Goal: Register for event/course: Sign up to attend an event or enroll in a course

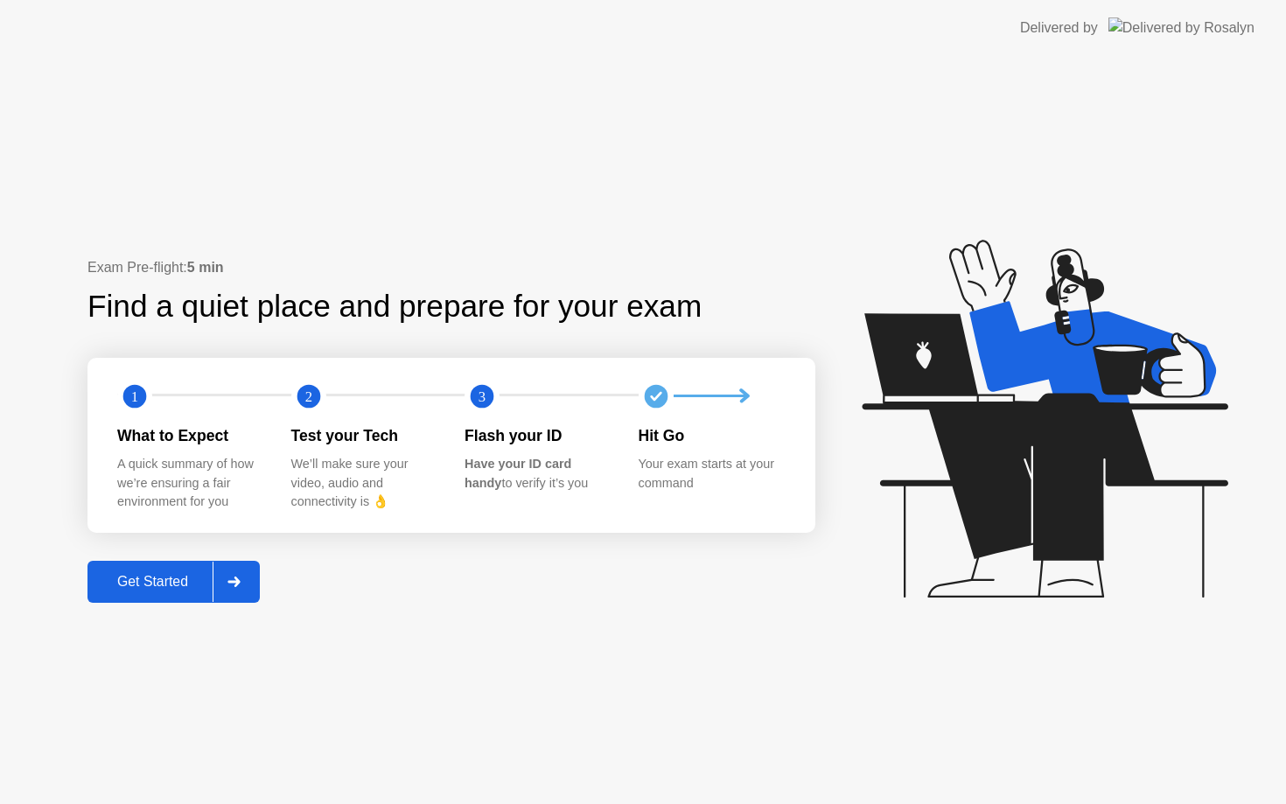
click at [199, 589] on div "Get Started" at bounding box center [153, 582] width 120 height 16
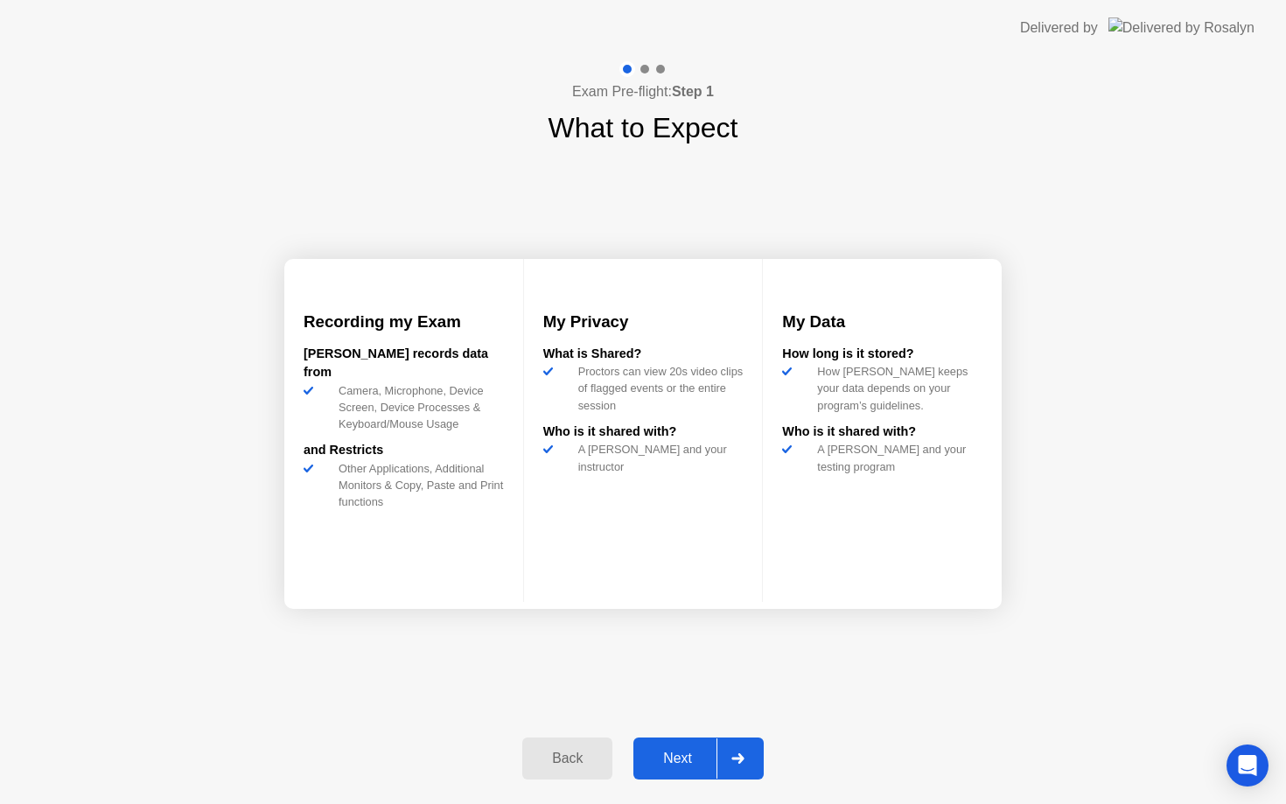
click at [716, 768] on div at bounding box center [737, 758] width 42 height 40
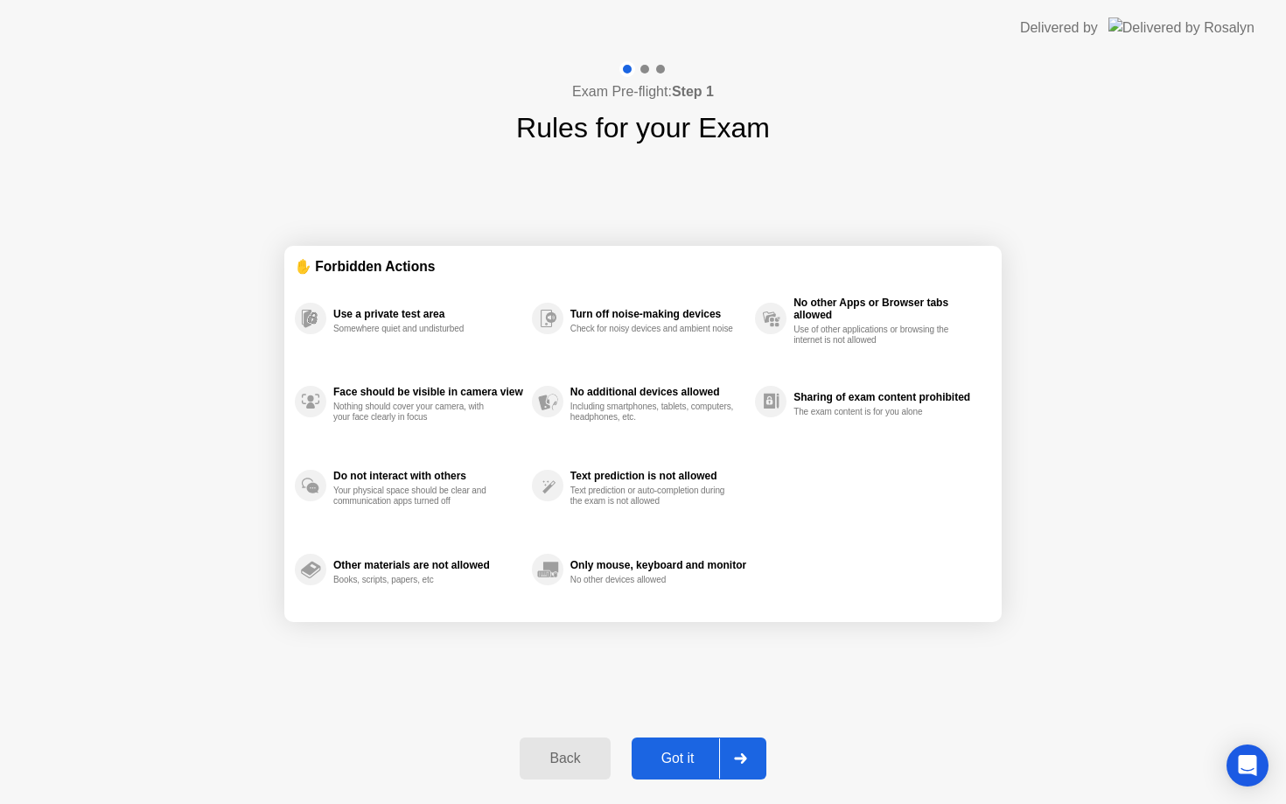
click at [716, 766] on div "Got it" at bounding box center [678, 759] width 82 height 16
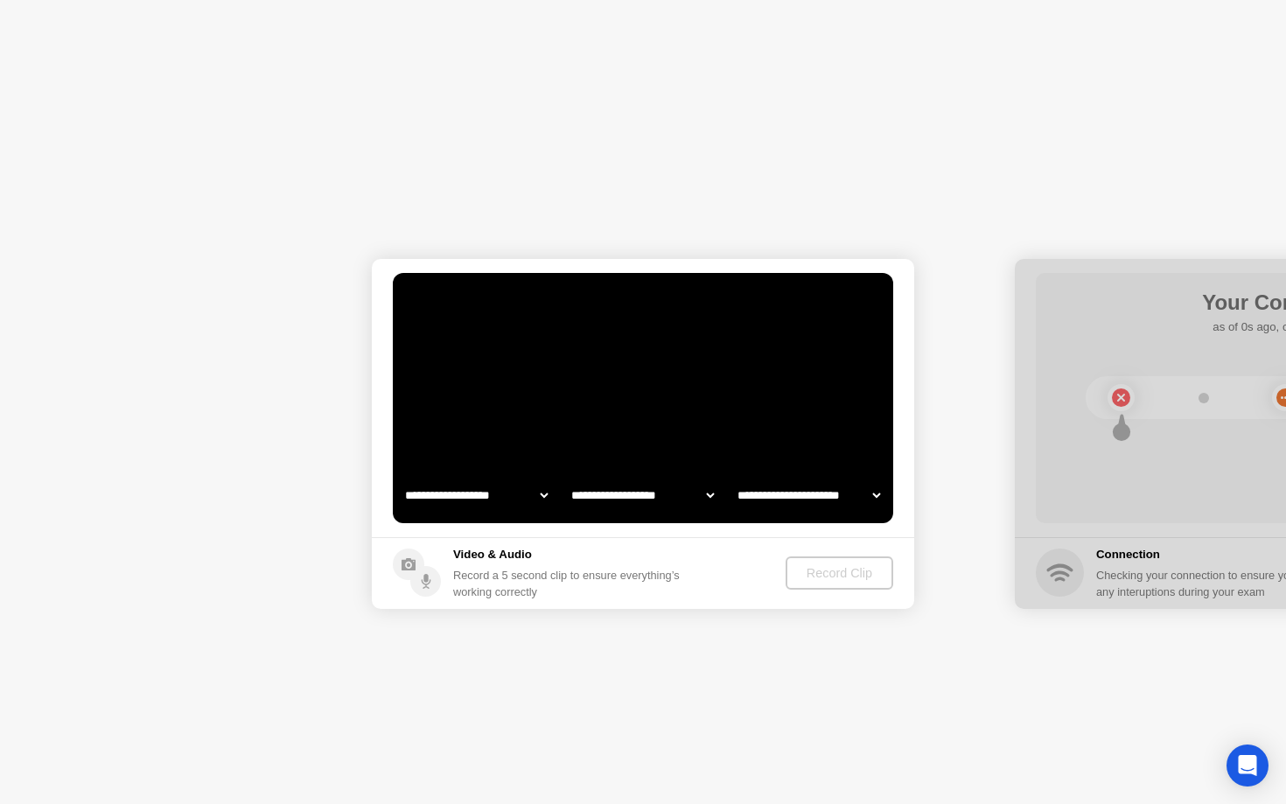
select select "**********"
select select "*******"
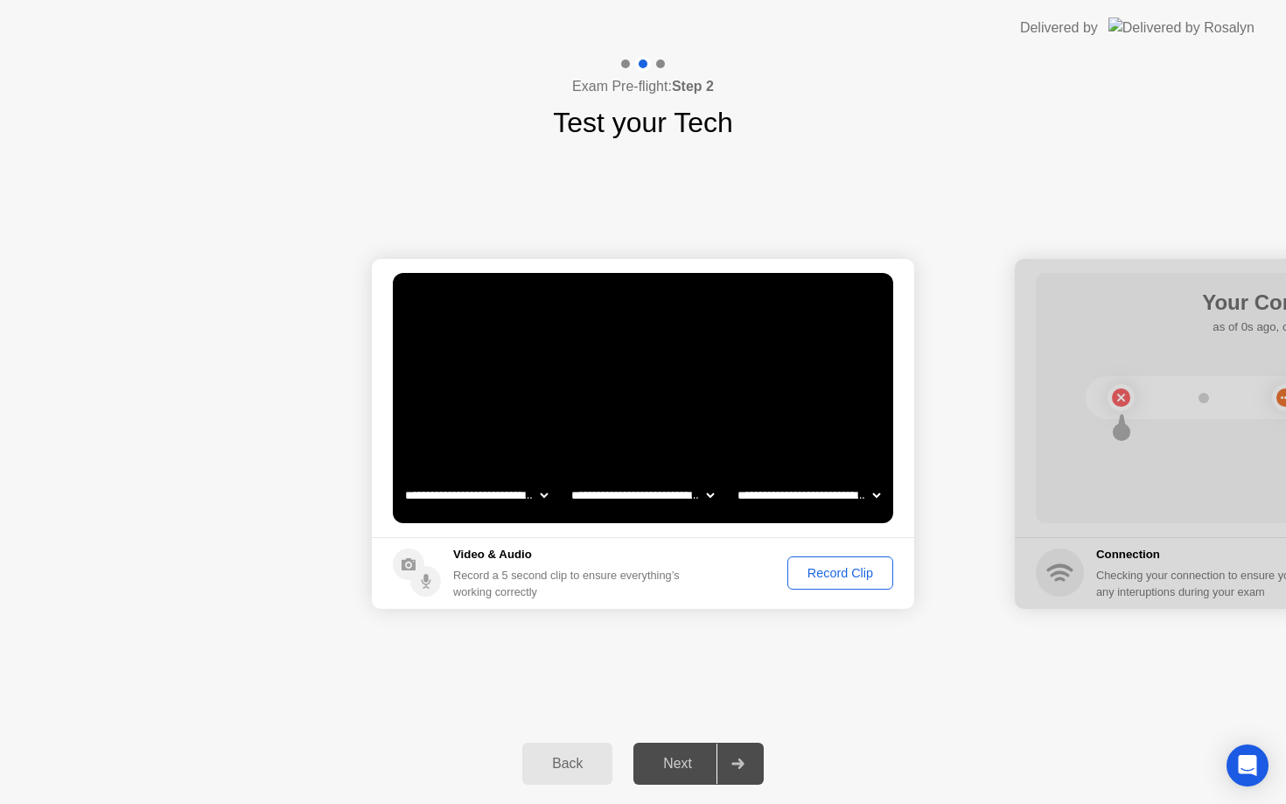
click at [856, 576] on div "Record Clip" at bounding box center [840, 573] width 94 height 14
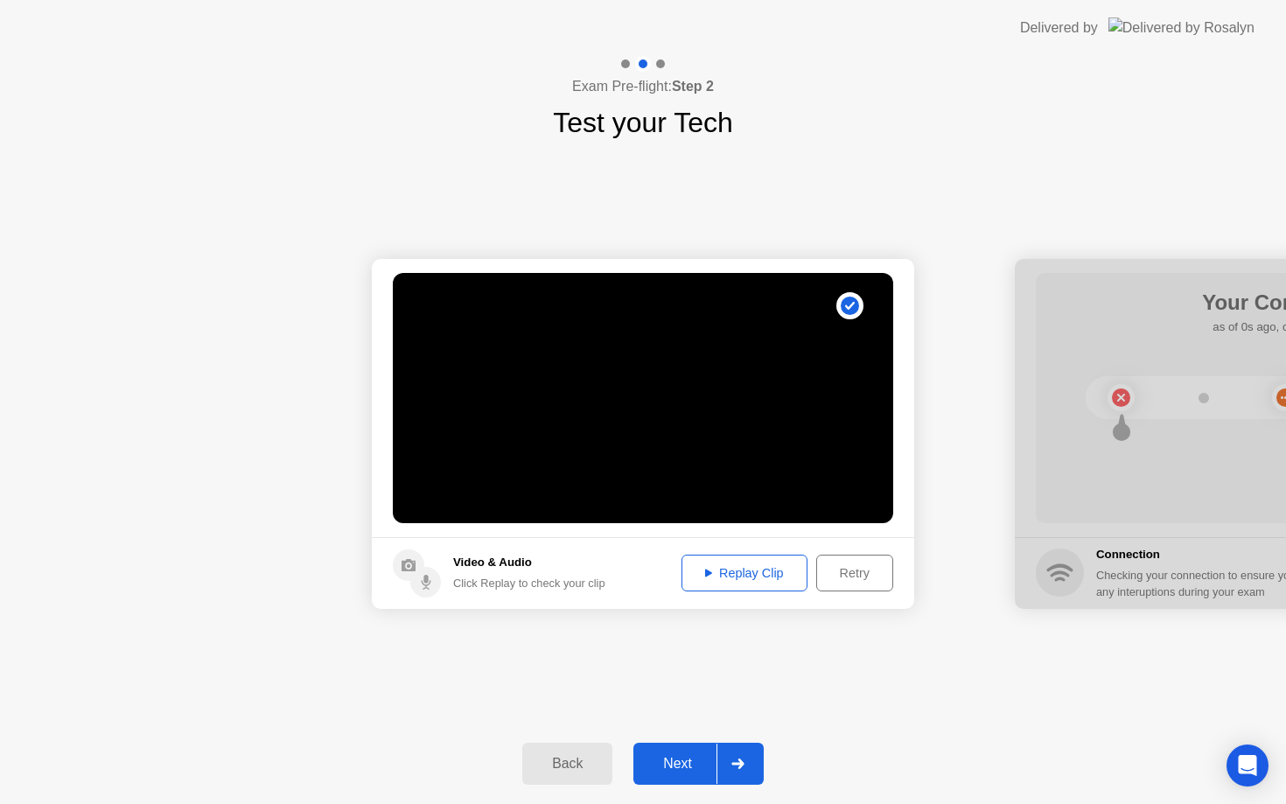
click at [748, 756] on div at bounding box center [737, 764] width 42 height 40
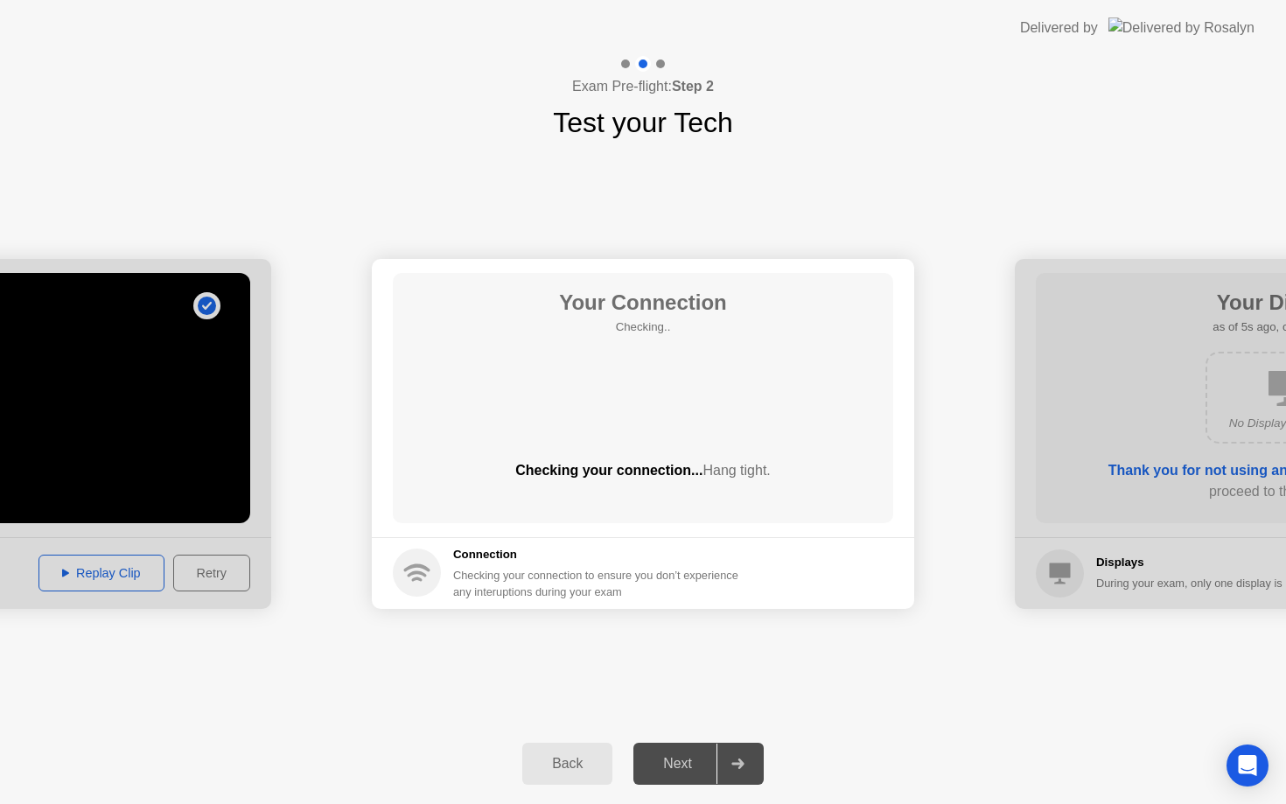
click at [748, 756] on div at bounding box center [737, 764] width 42 height 40
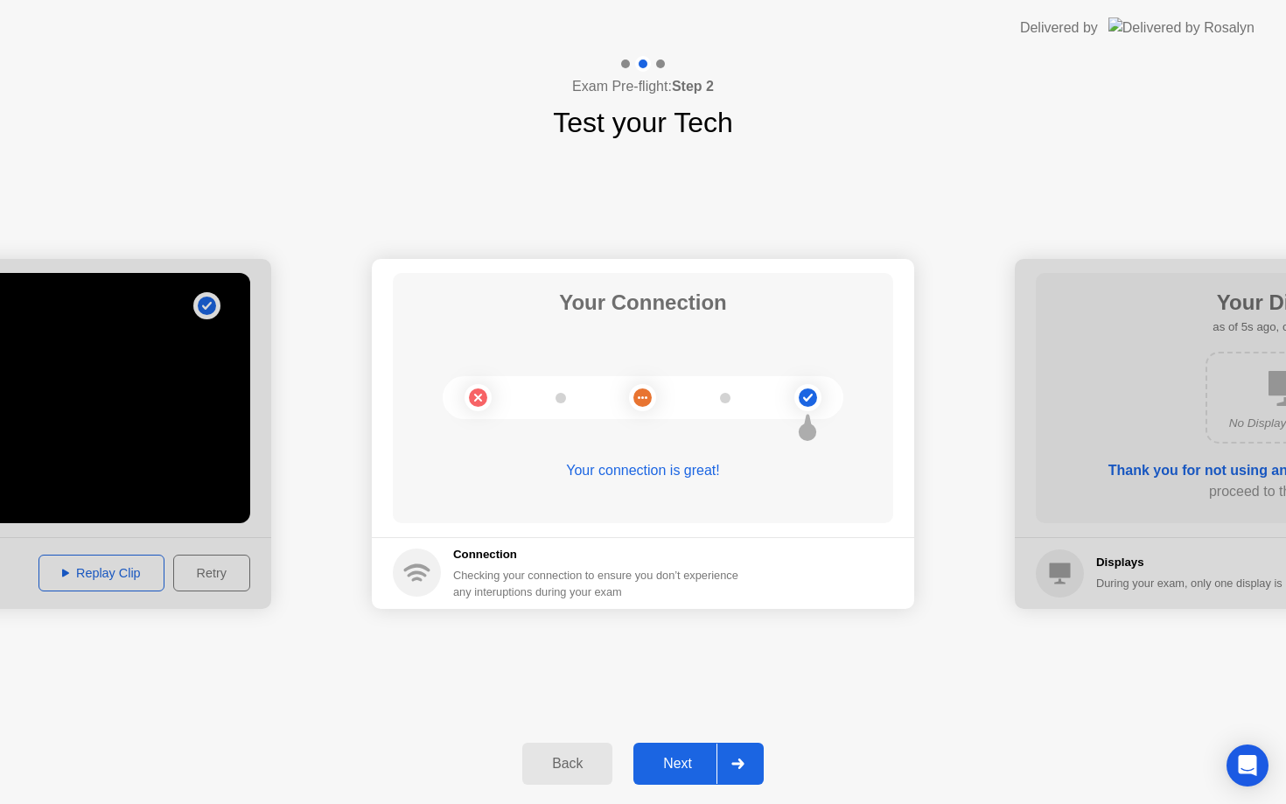
click at [737, 758] on icon at bounding box center [737, 763] width 13 height 10
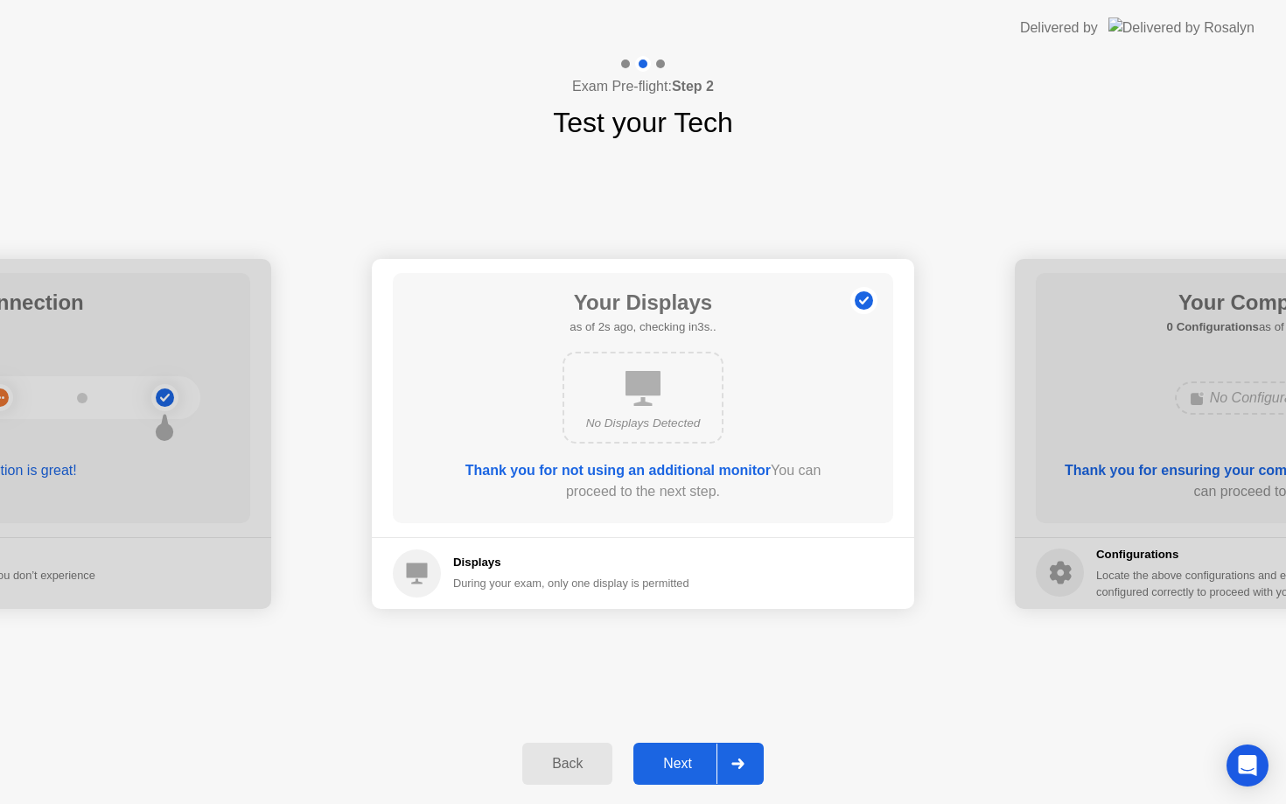
click at [732, 758] on icon at bounding box center [737, 763] width 13 height 10
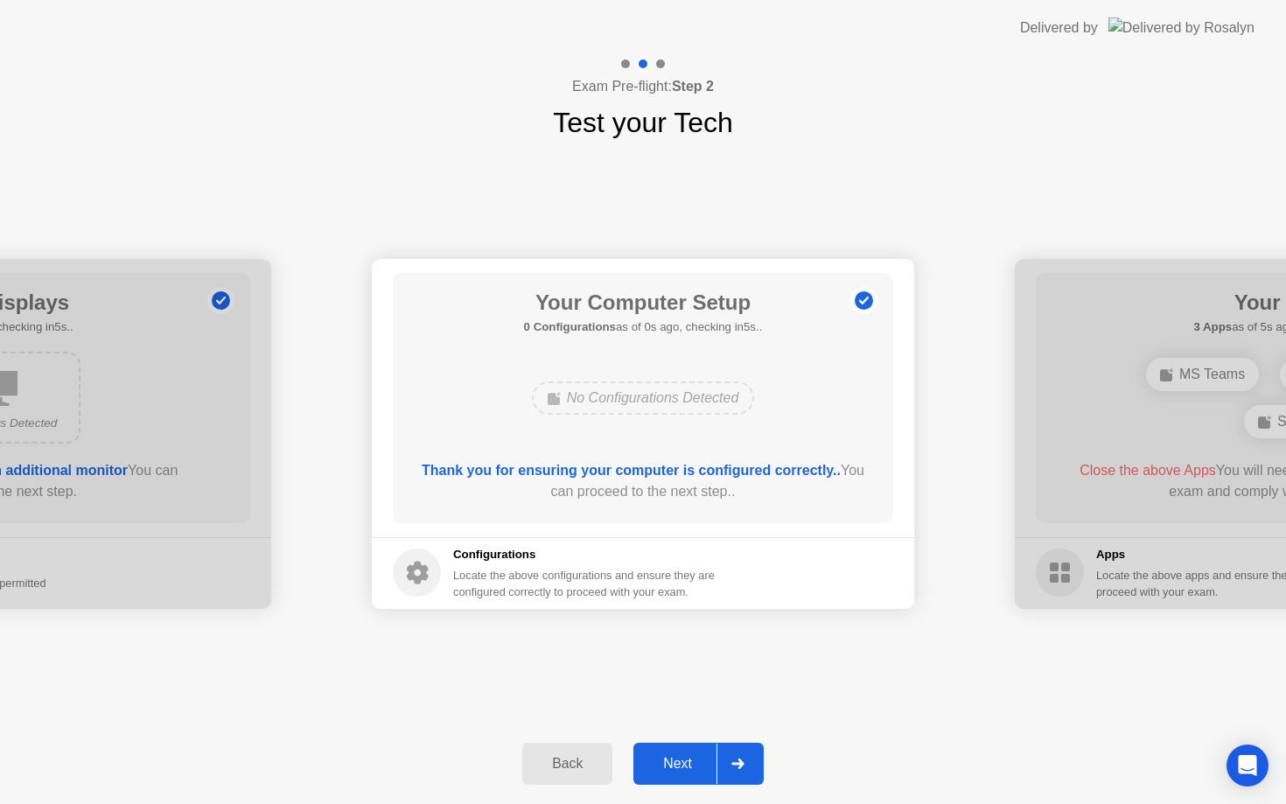
click at [732, 758] on icon at bounding box center [737, 763] width 13 height 10
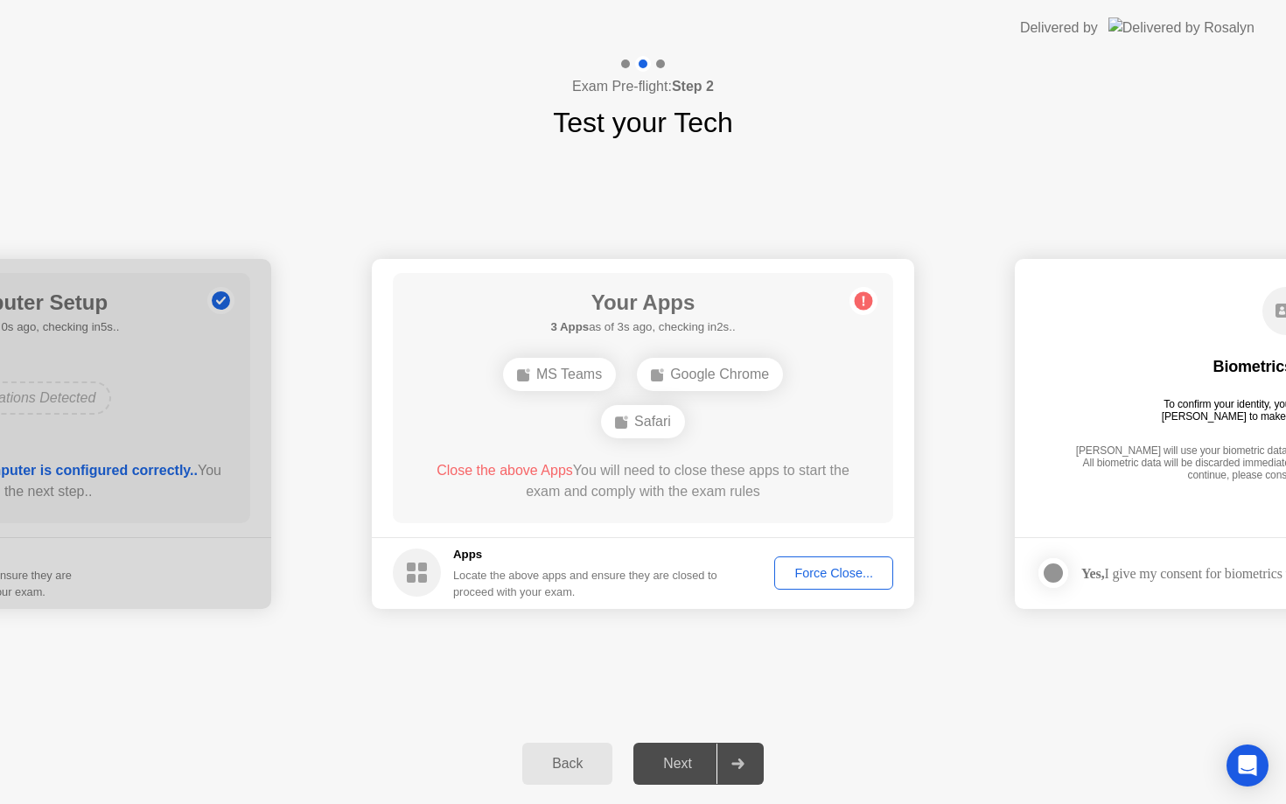
click at [814, 570] on div "Force Close..." at bounding box center [833, 573] width 107 height 14
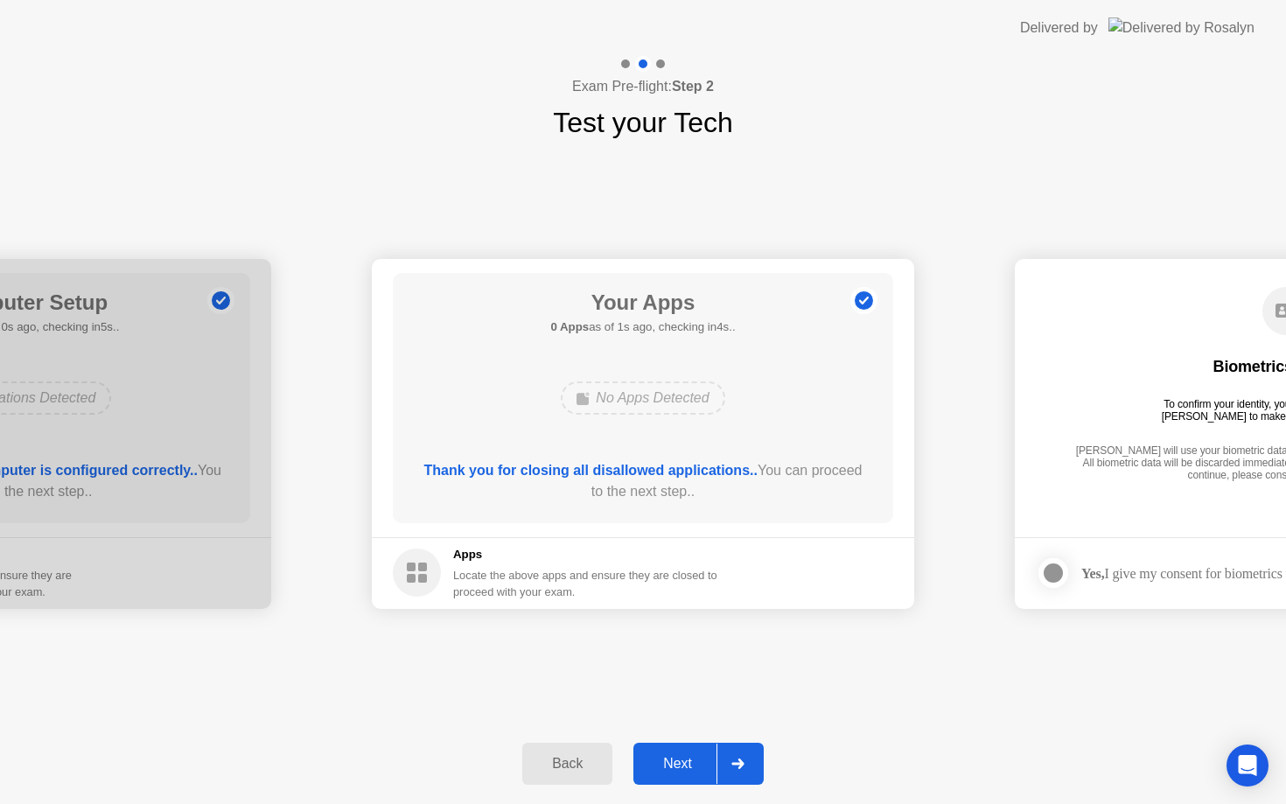
click at [746, 765] on div at bounding box center [737, 764] width 42 height 40
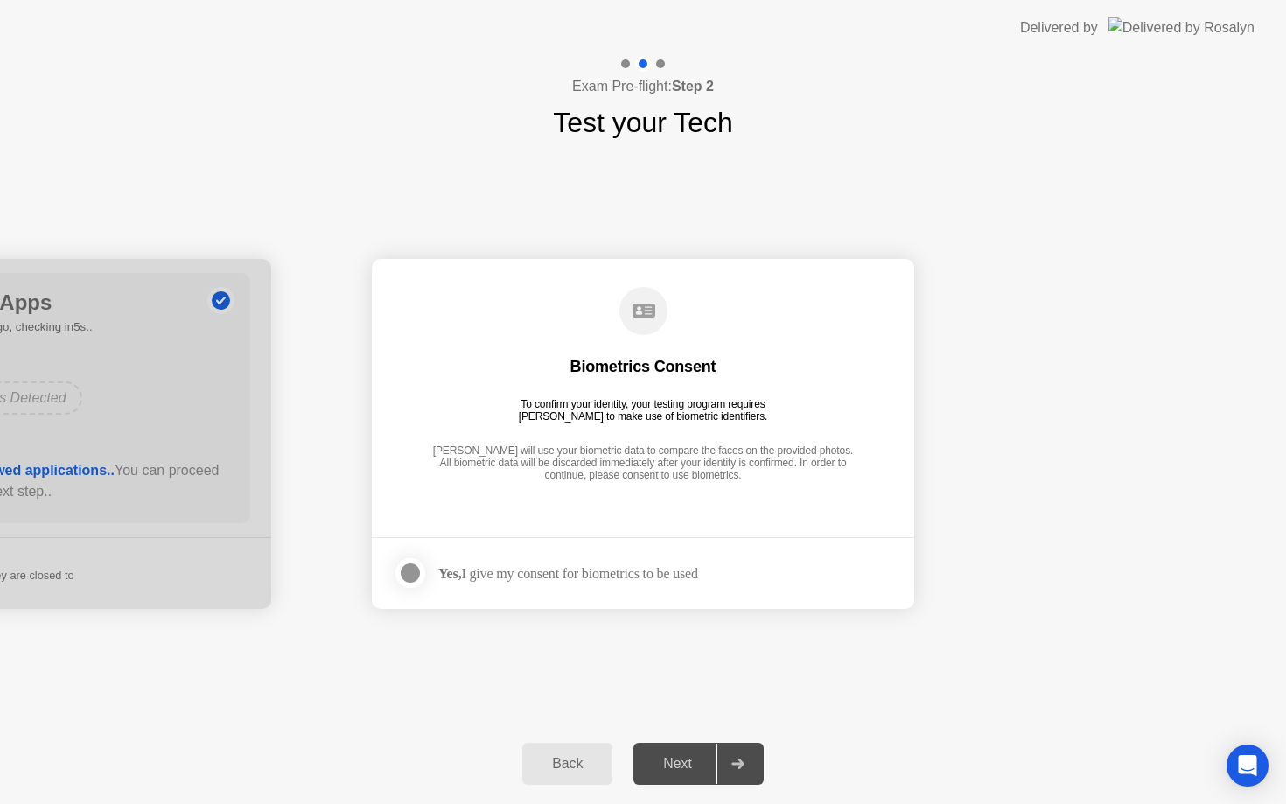
click at [401, 570] on div at bounding box center [410, 573] width 21 height 21
click at [744, 756] on div at bounding box center [737, 764] width 42 height 40
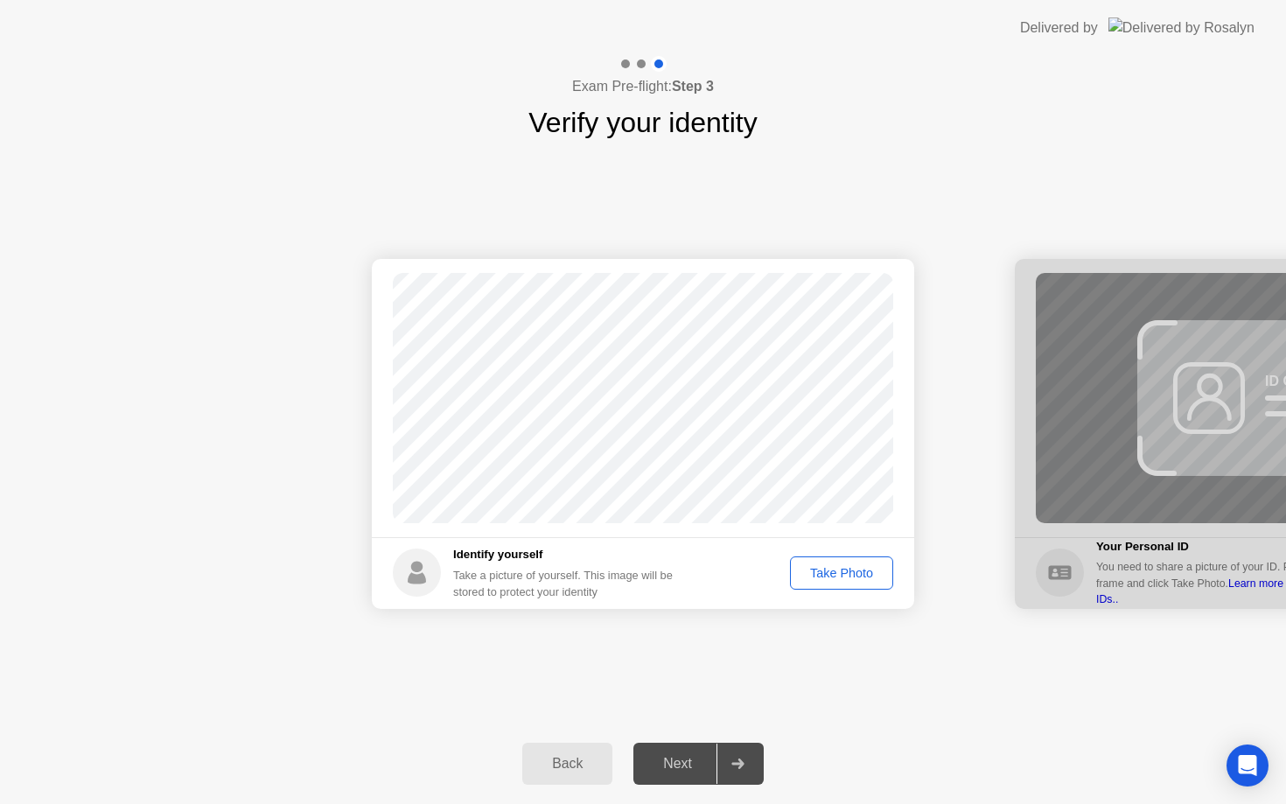
click at [831, 573] on div "Take Photo" at bounding box center [841, 573] width 91 height 14
click at [734, 780] on div at bounding box center [737, 764] width 42 height 40
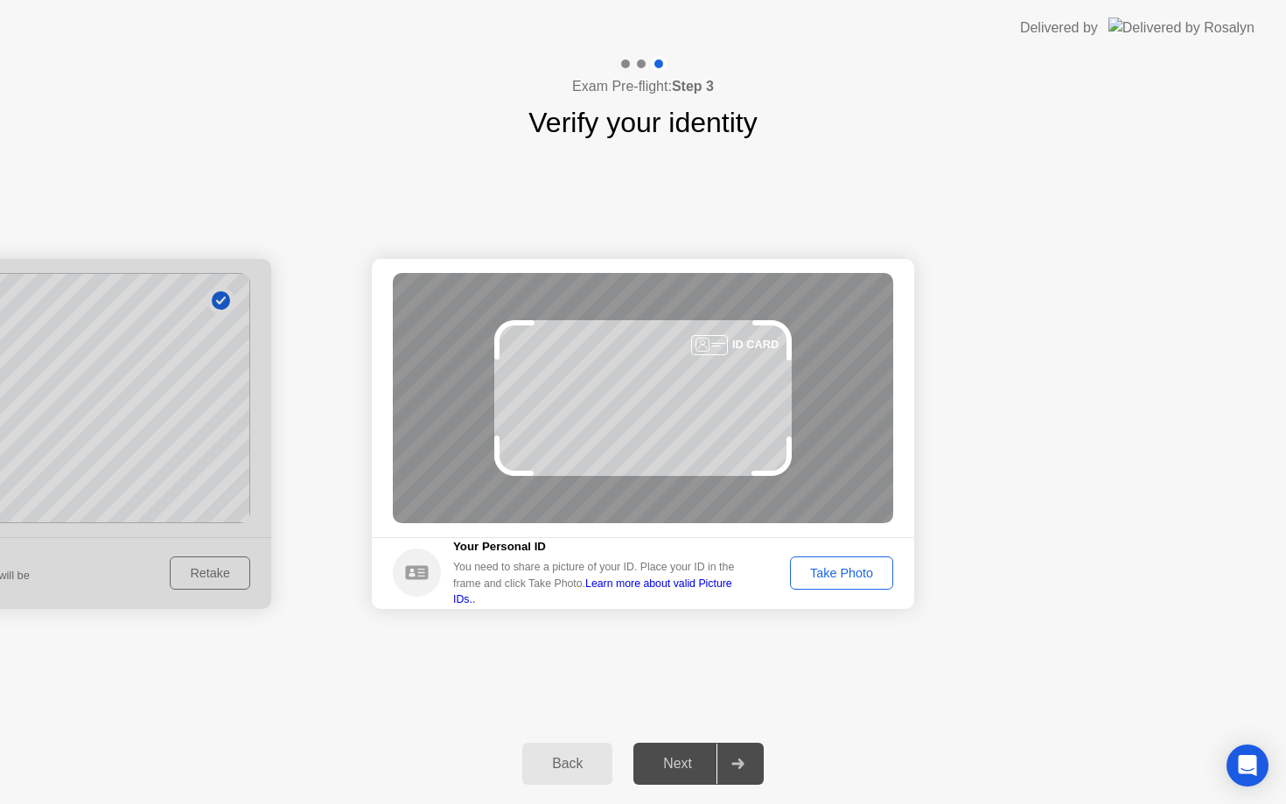
click at [837, 580] on div "Take Photo" at bounding box center [841, 573] width 91 height 14
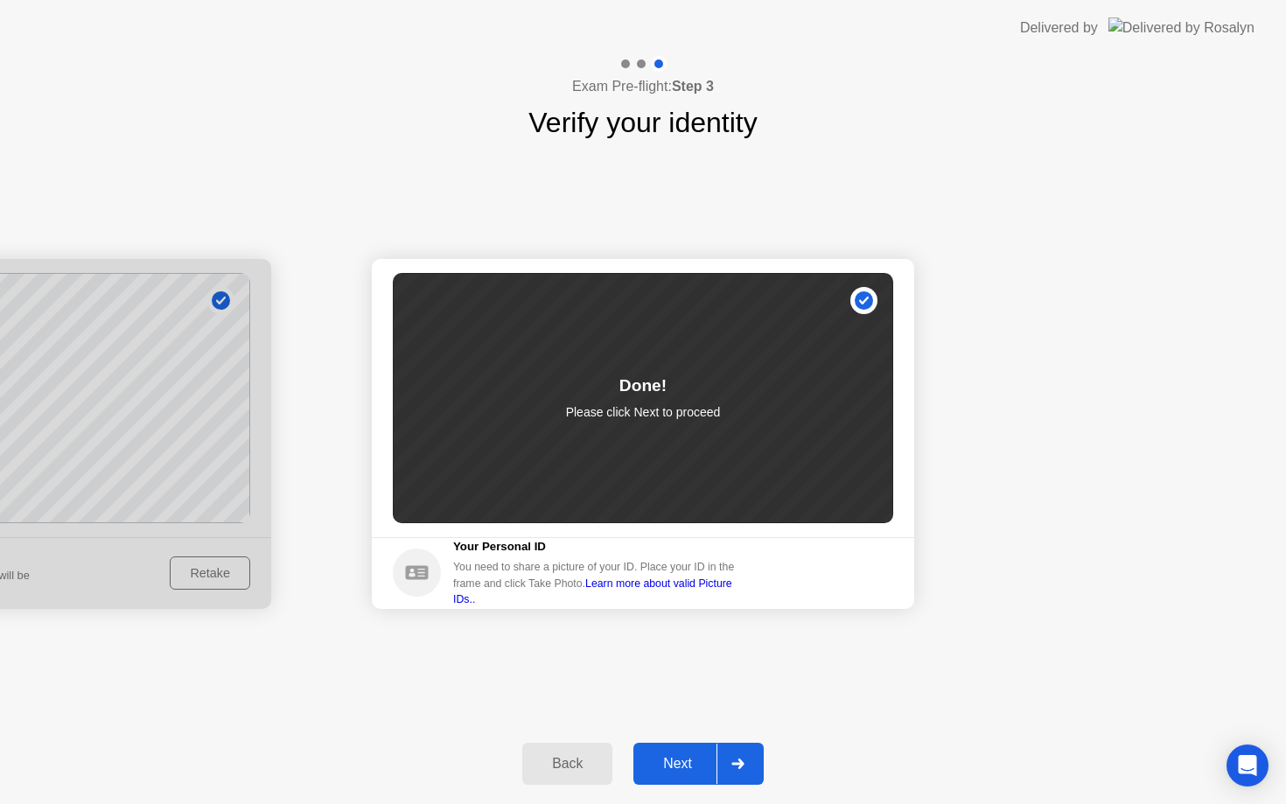
click at [737, 773] on div at bounding box center [737, 764] width 42 height 40
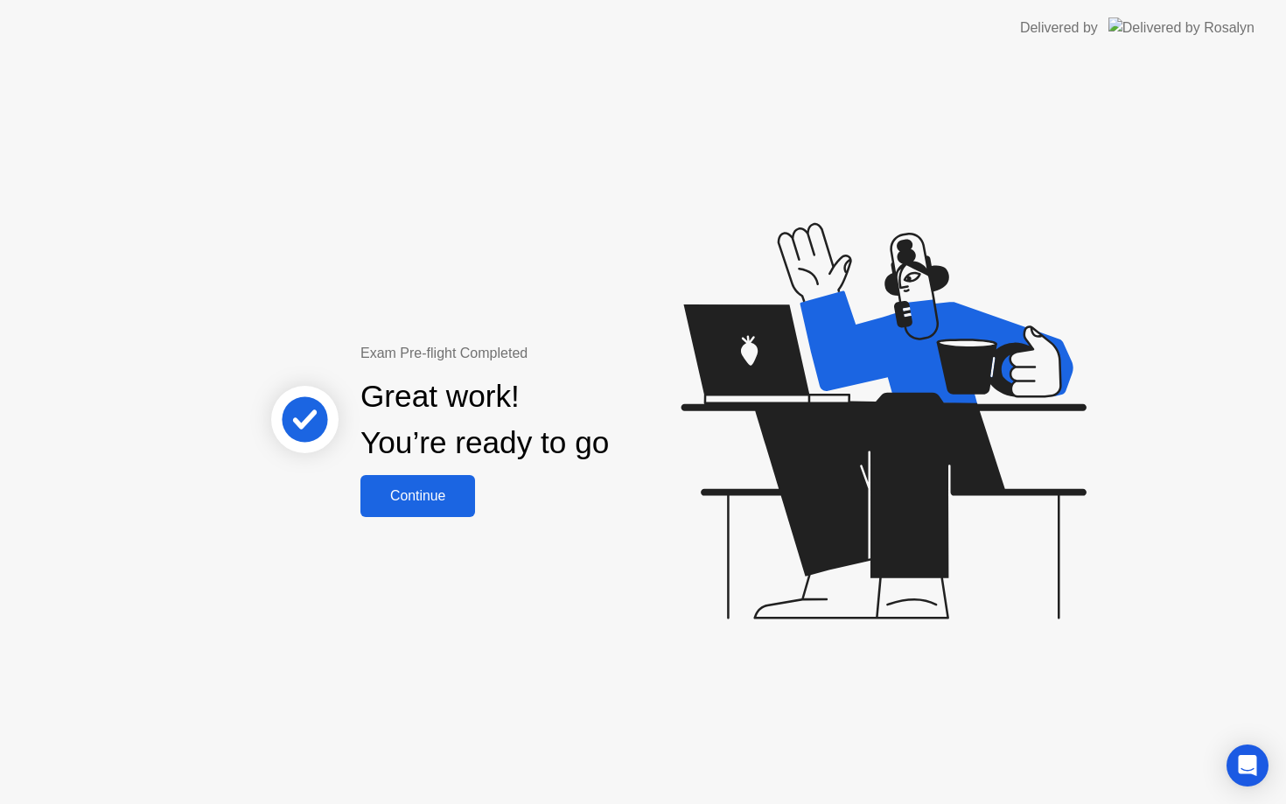
click at [460, 500] on div "Continue" at bounding box center [418, 496] width 104 height 16
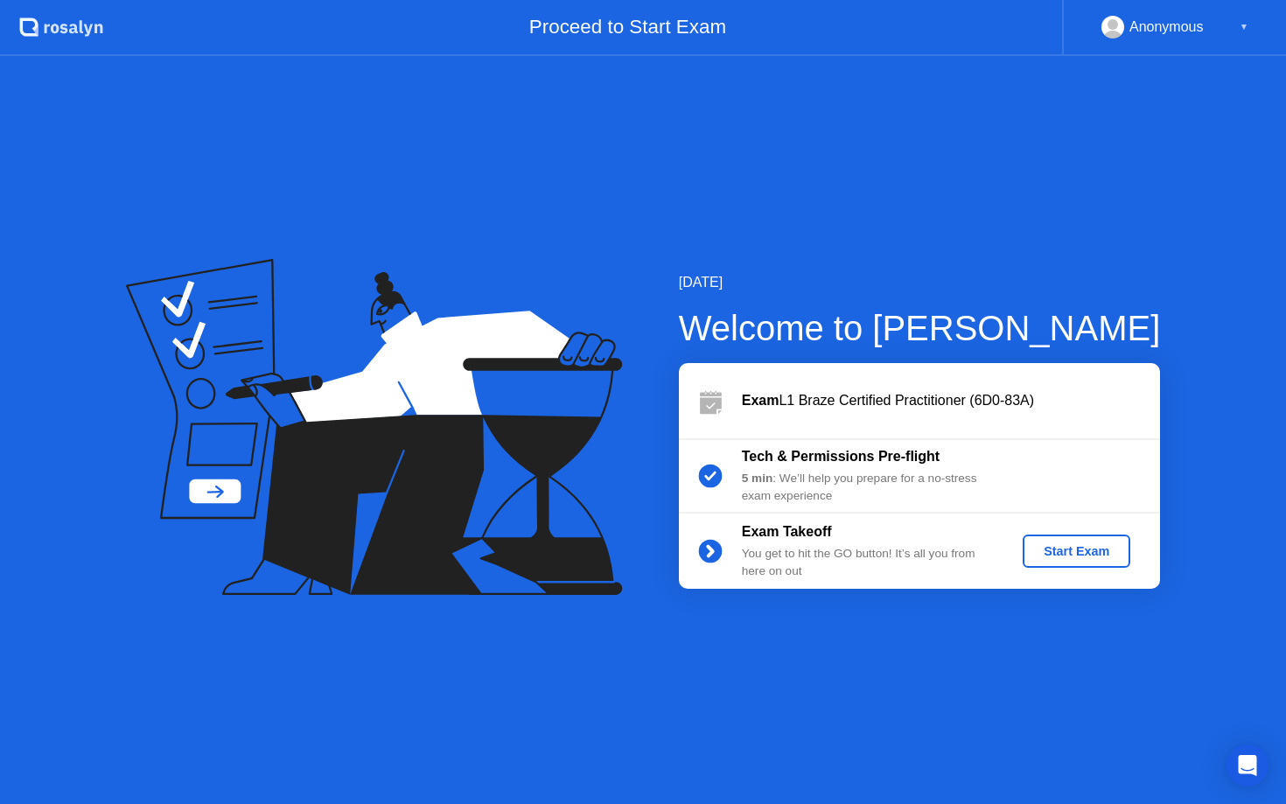
click at [1055, 558] on div "Start Exam" at bounding box center [1077, 551] width 94 height 14
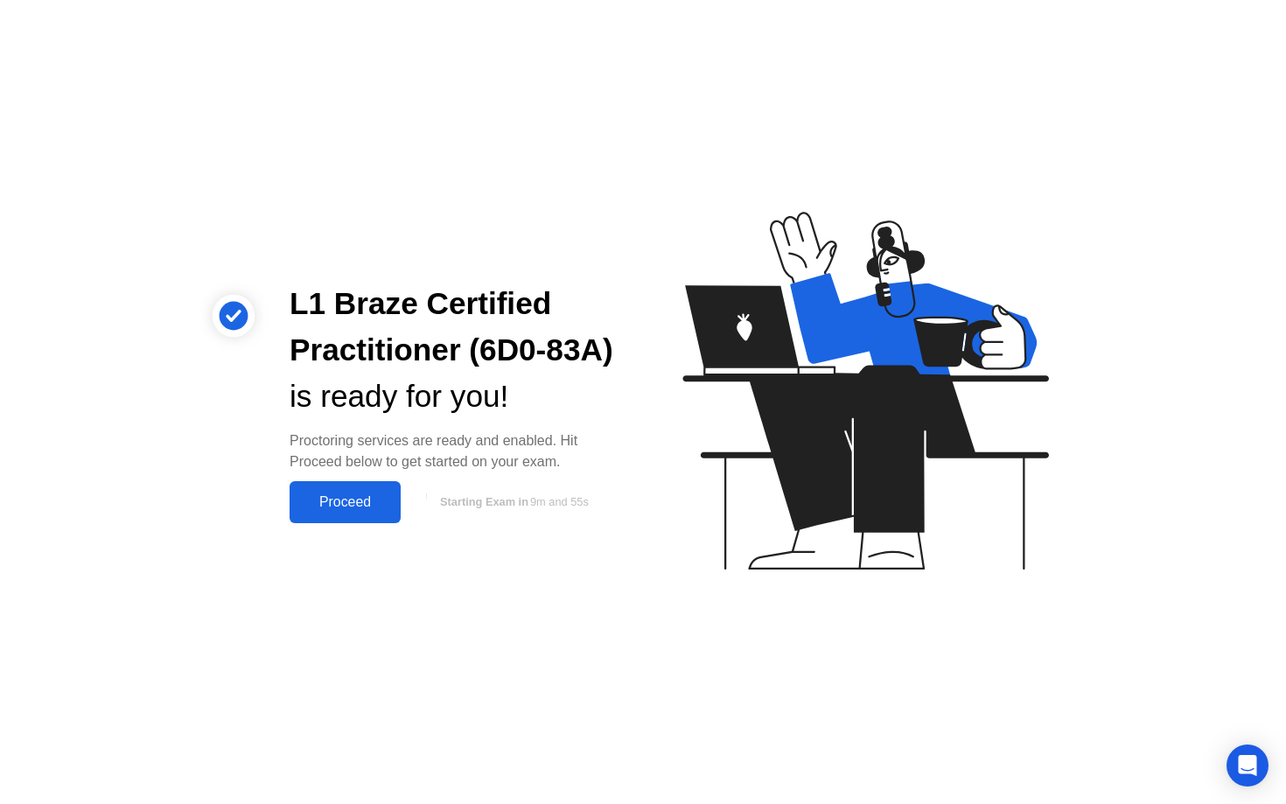
click at [331, 510] on div "Proceed" at bounding box center [345, 502] width 101 height 16
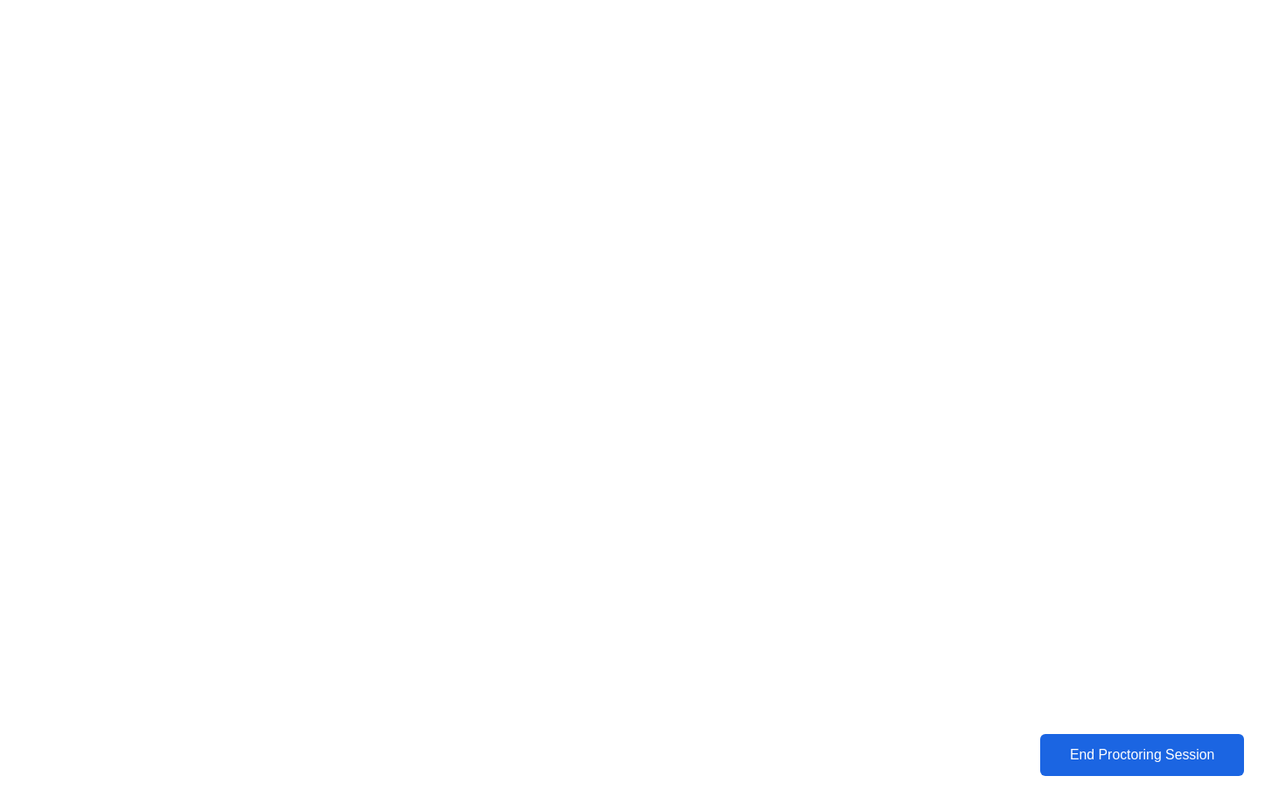
click at [1080, 751] on div "End Proctoring Session" at bounding box center [1142, 755] width 199 height 16
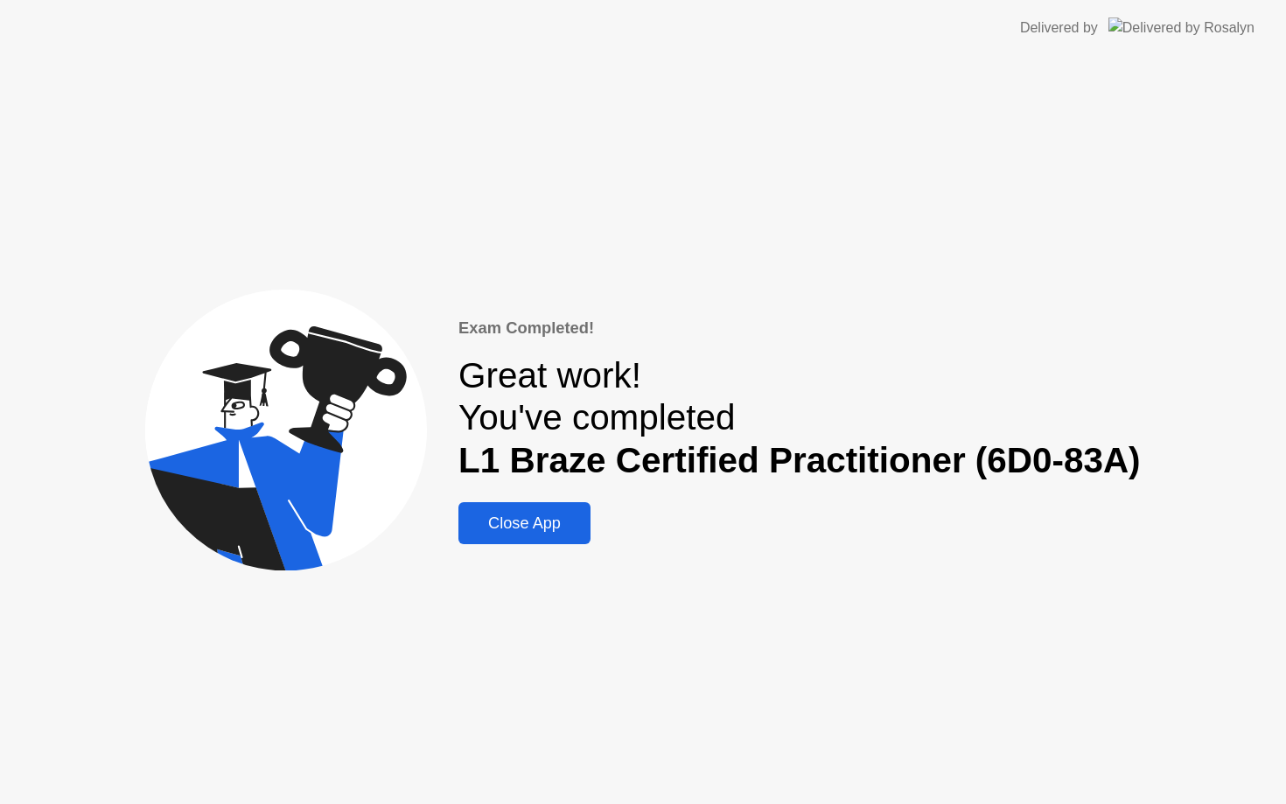
click at [533, 520] on div "Close App" at bounding box center [525, 523] width 122 height 18
